Goal: Task Accomplishment & Management: Manage account settings

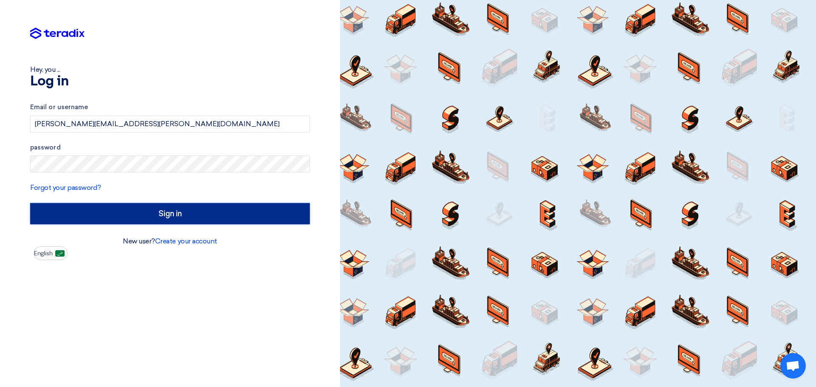
click at [181, 218] on input "Sign in" at bounding box center [170, 213] width 280 height 21
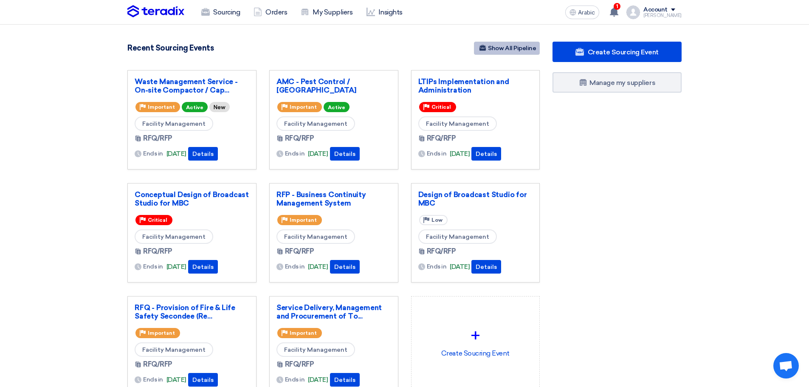
click at [518, 47] on font "Show All Pipeline" at bounding box center [512, 48] width 48 height 7
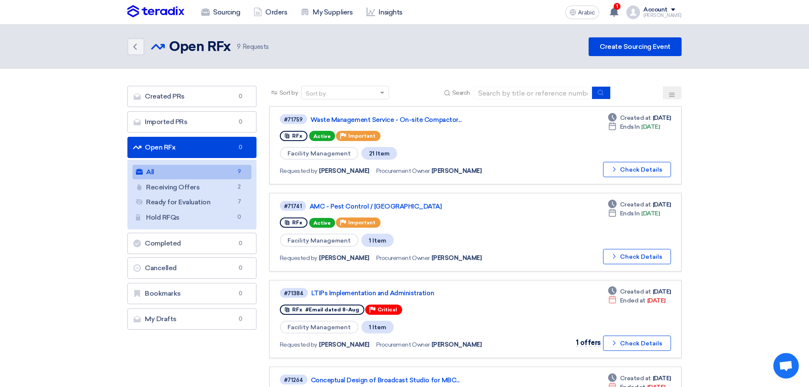
click at [161, 8] on img at bounding box center [155, 11] width 57 height 13
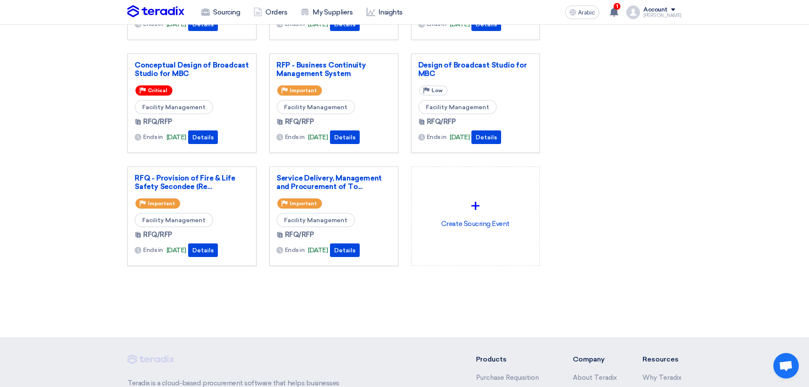
scroll to position [198, 0]
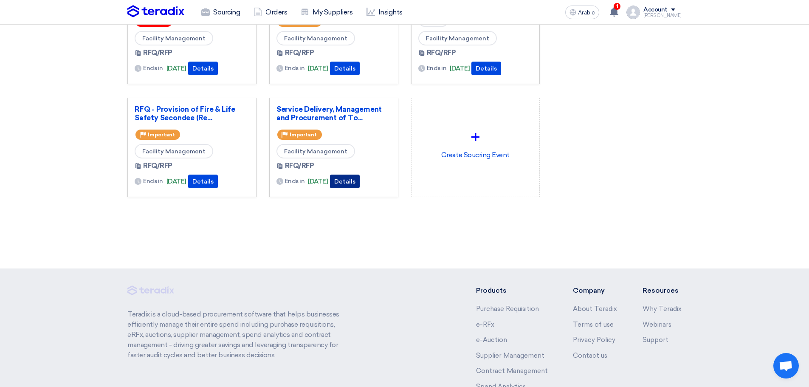
click at [348, 177] on button "Details" at bounding box center [345, 182] width 30 height 14
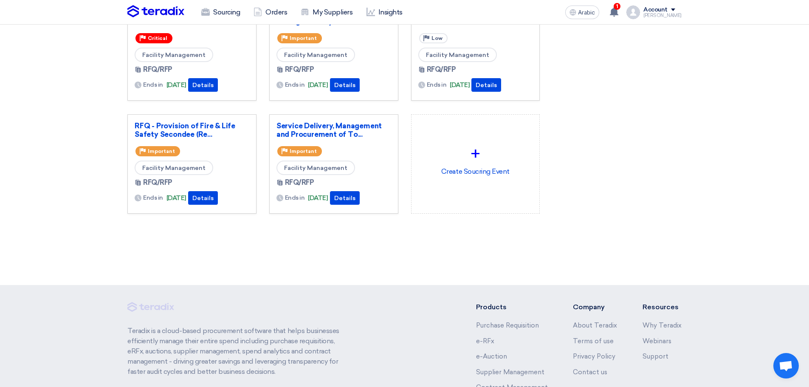
scroll to position [163, 0]
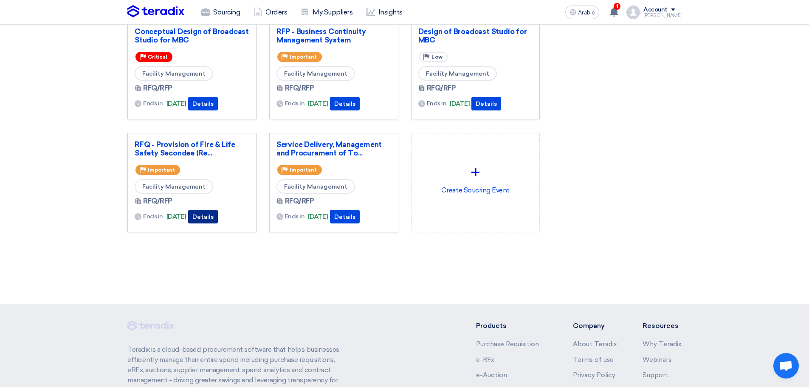
click at [214, 215] on font "Details" at bounding box center [202, 216] width 21 height 7
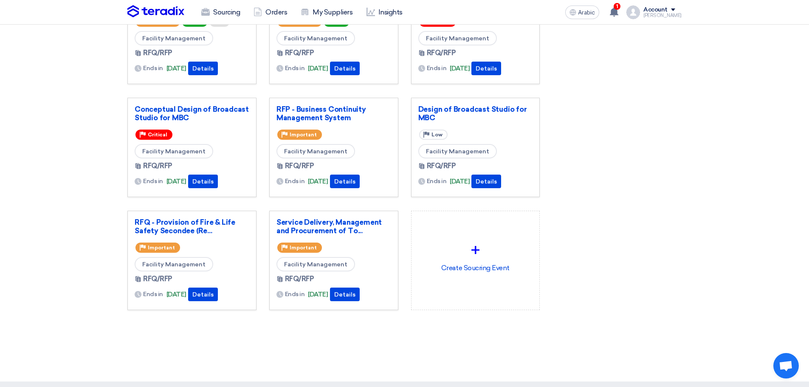
scroll to position [99, 0]
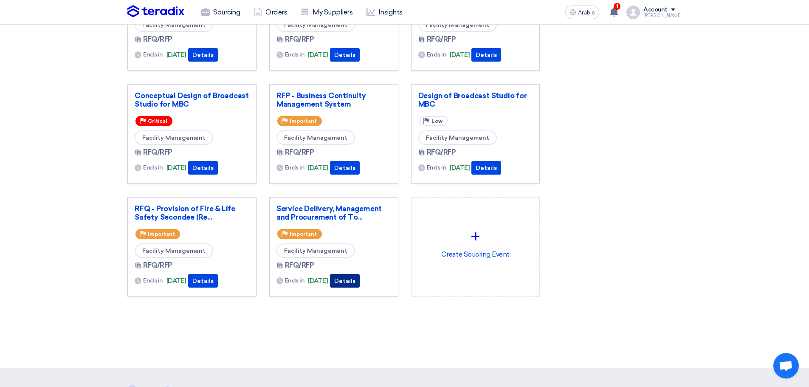
click at [356, 280] on font "Details" at bounding box center [344, 280] width 21 height 7
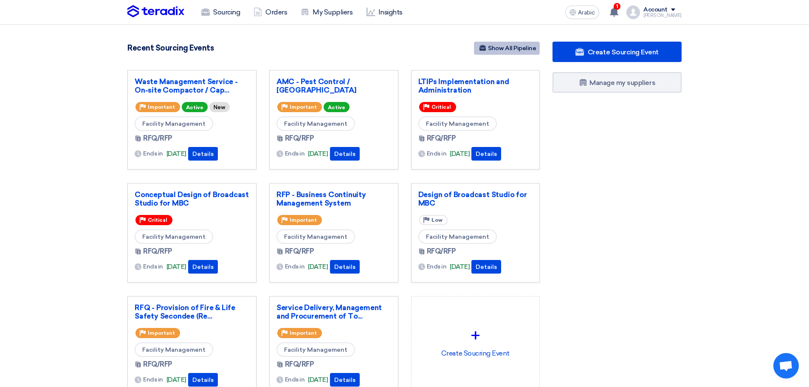
click at [510, 50] on font "Show All Pipeline" at bounding box center [512, 48] width 48 height 7
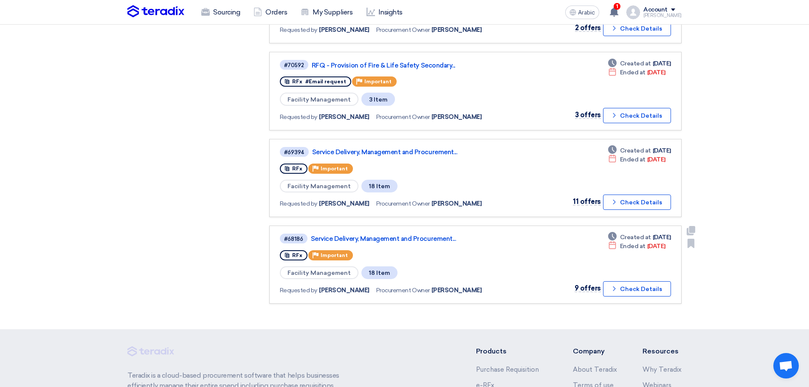
scroll to position [595, 0]
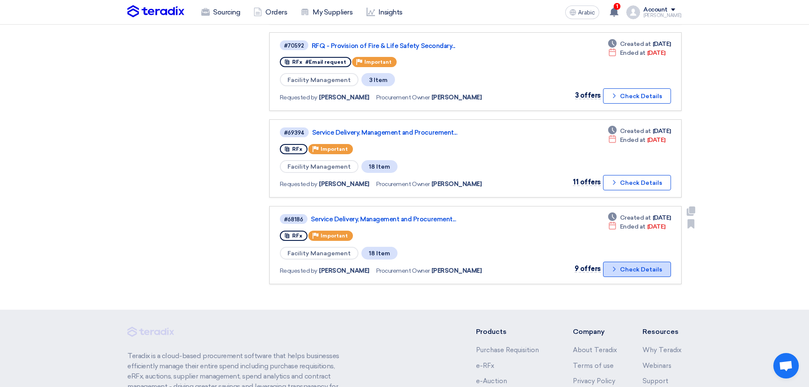
click at [633, 270] on font "Check Details" at bounding box center [641, 269] width 42 height 7
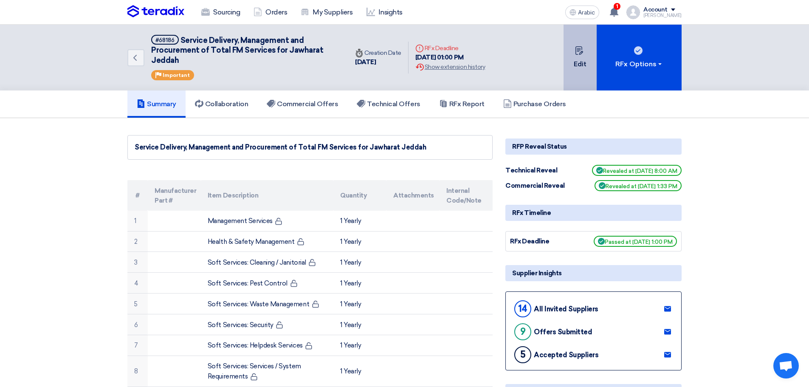
click at [582, 63] on font "Edit" at bounding box center [580, 64] width 13 height 8
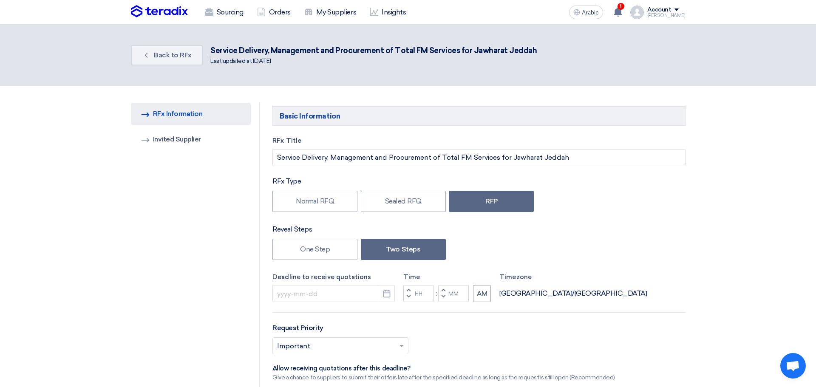
type input "[DATE]"
type input "01"
type input "00"
